Goal: Unclear

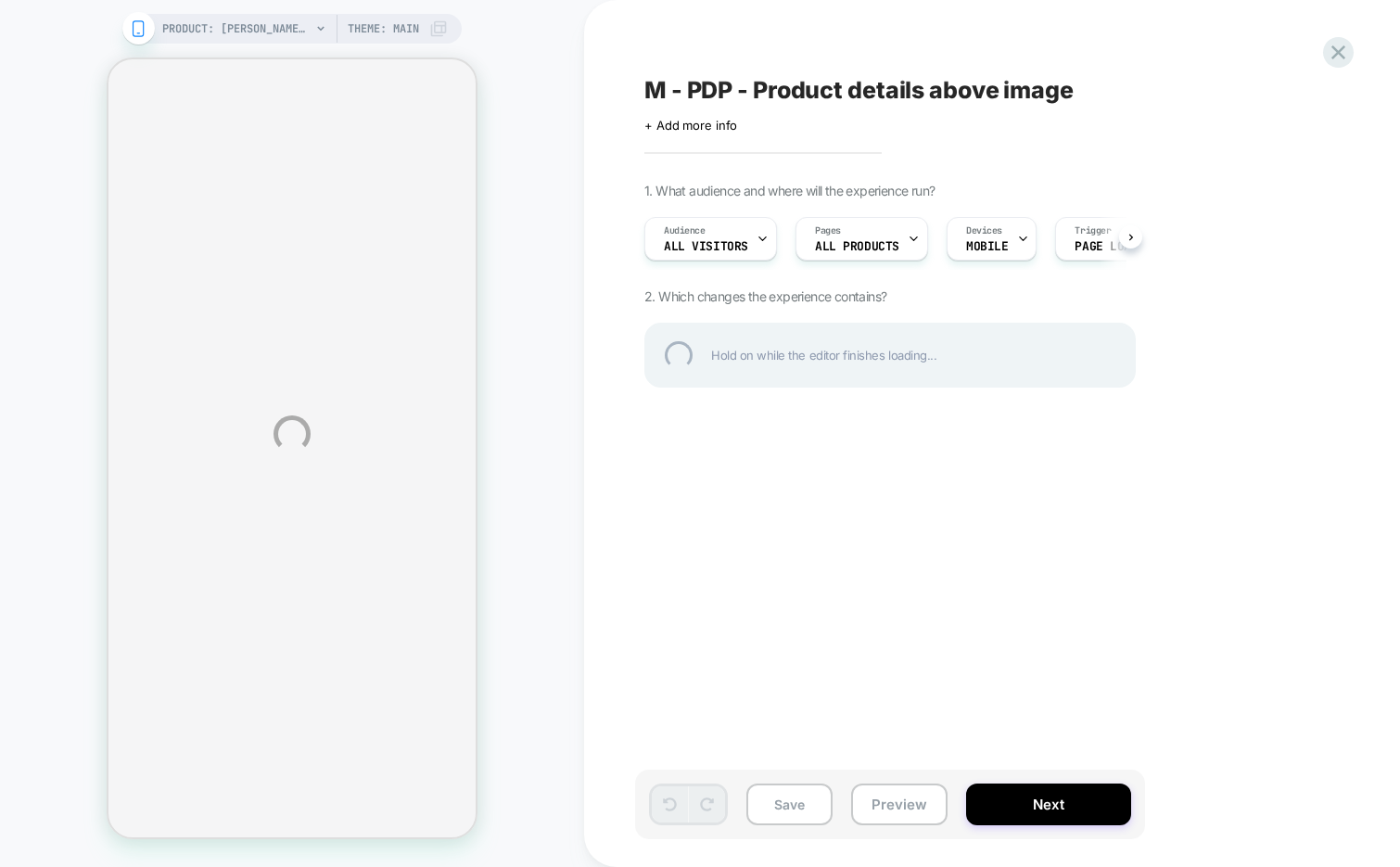
click at [636, 487] on div "PRODUCT: [PERSON_NAME] x Unique Vintage Black Dagger Velvet Maxi Dress PRODUCT:…" at bounding box center [700, 433] width 1400 height 867
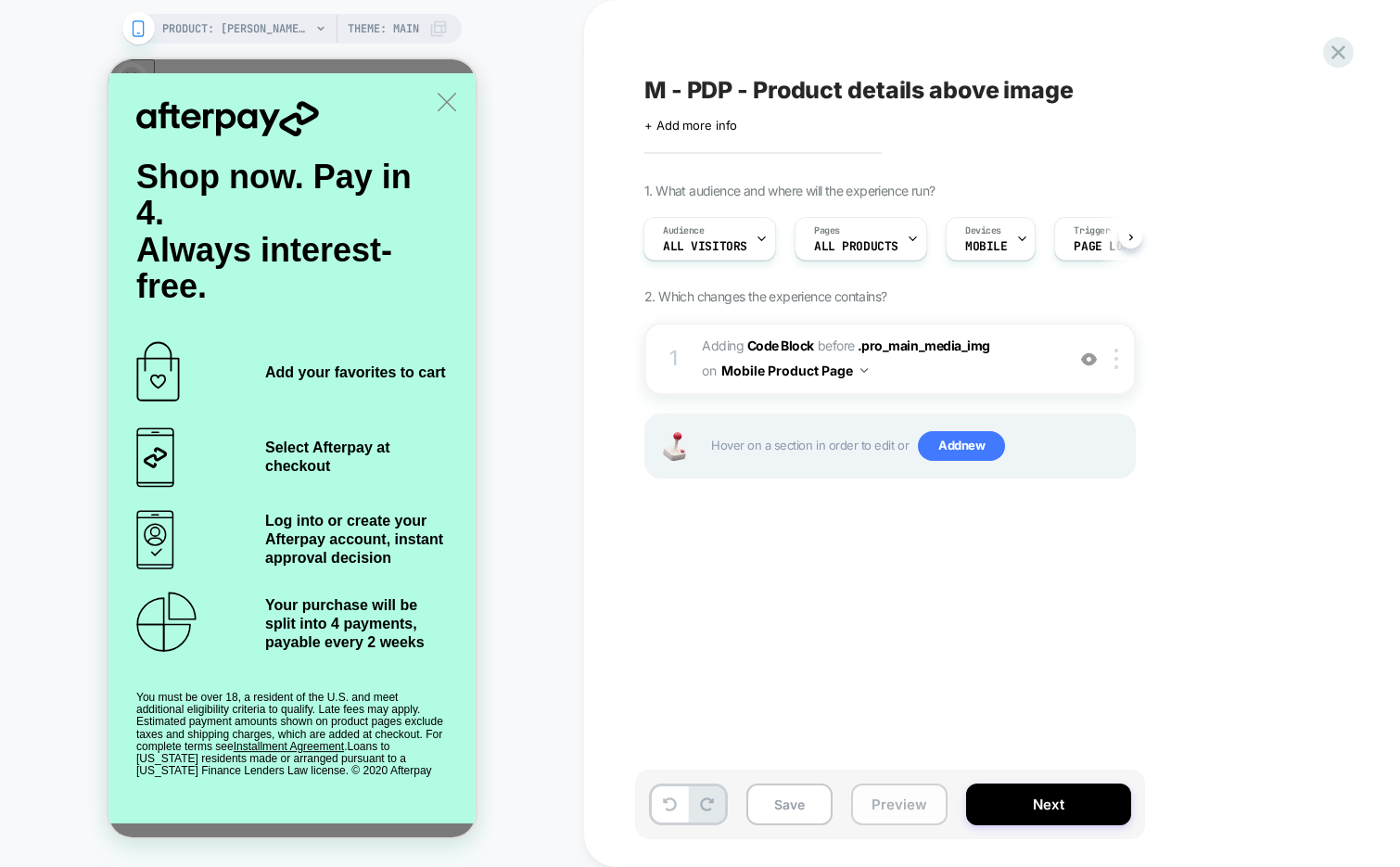
click at [884, 800] on button "Preview" at bounding box center [899, 803] width 97 height 42
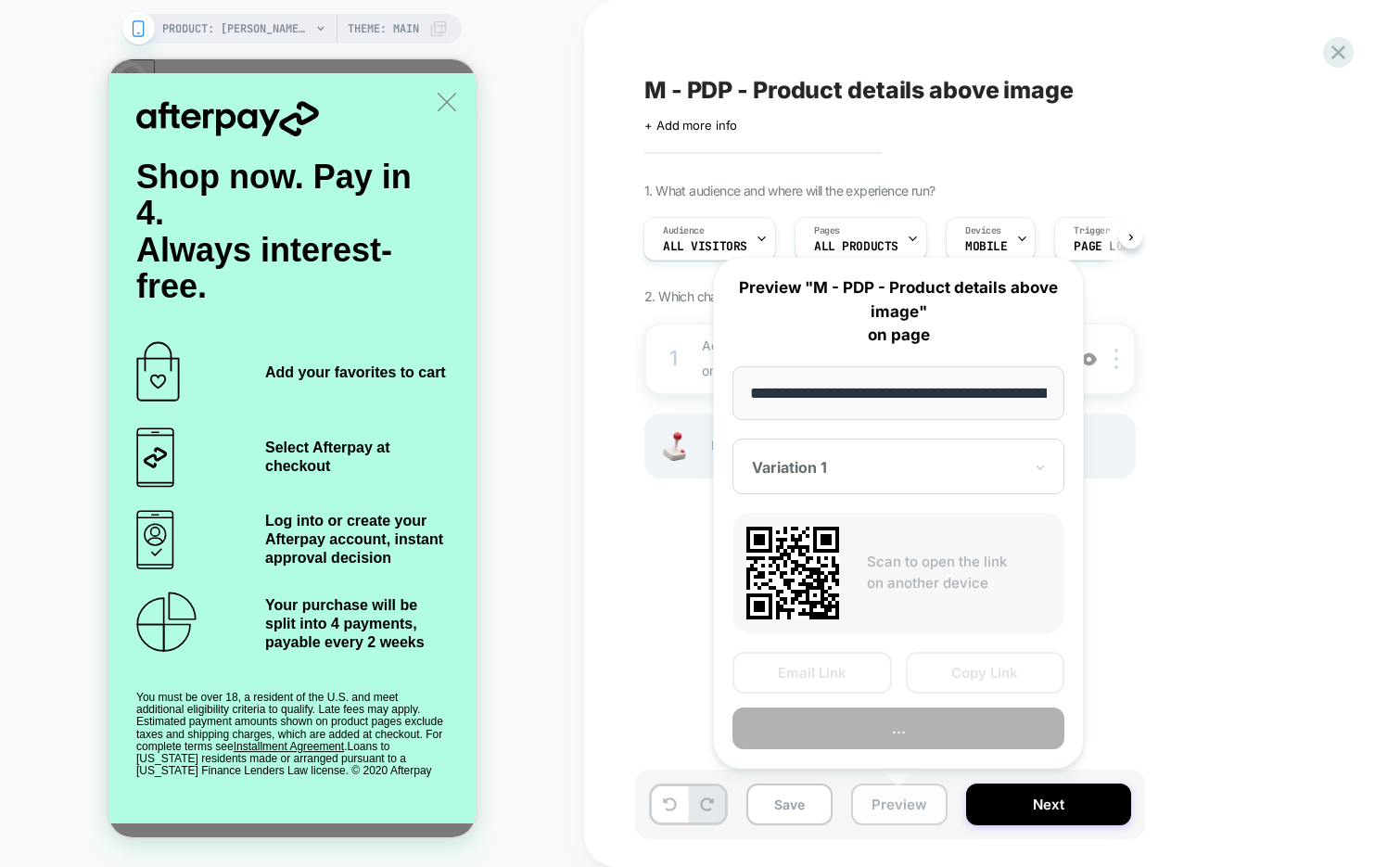
scroll to position [0, 573]
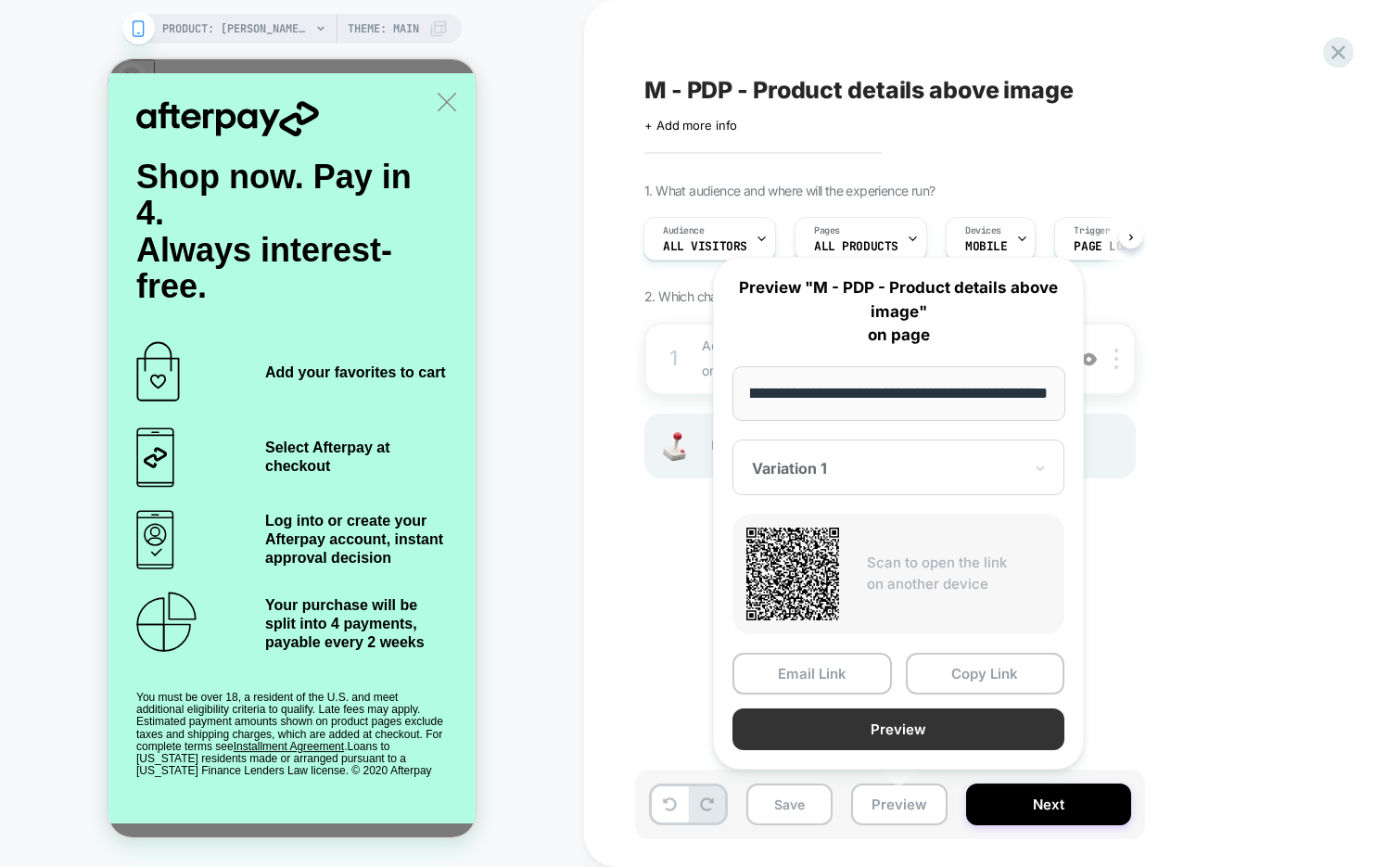
click at [367, 407] on button "Preview" at bounding box center [183, 397] width 367 height 19
